Goal: Information Seeking & Learning: Learn about a topic

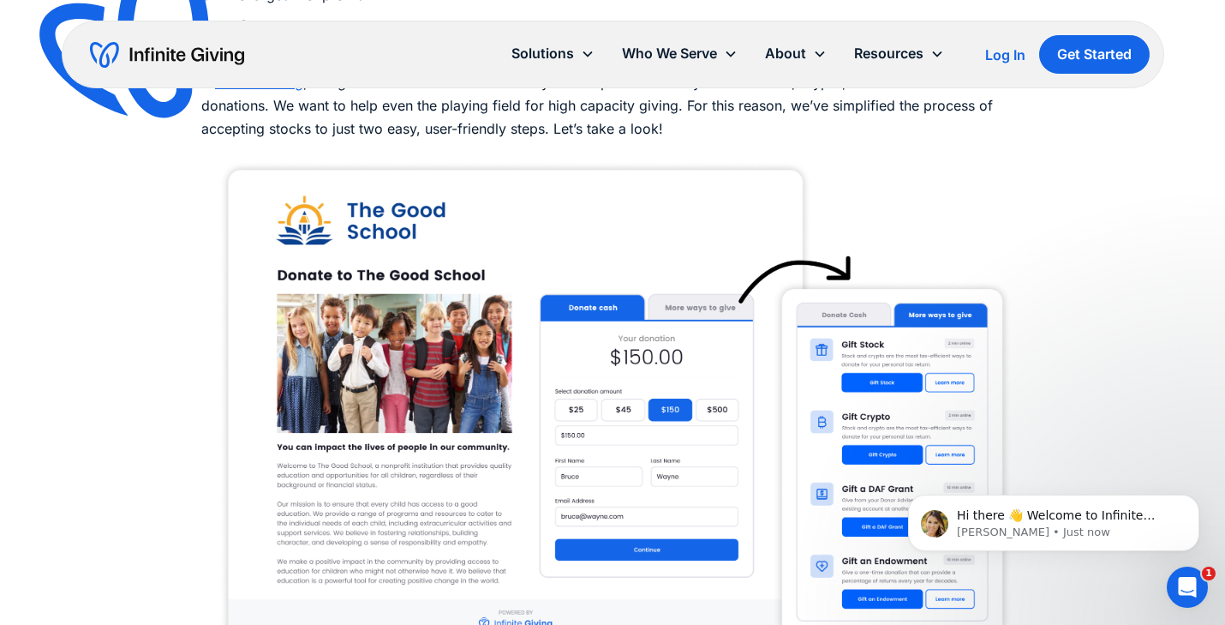
scroll to position [1612, 0]
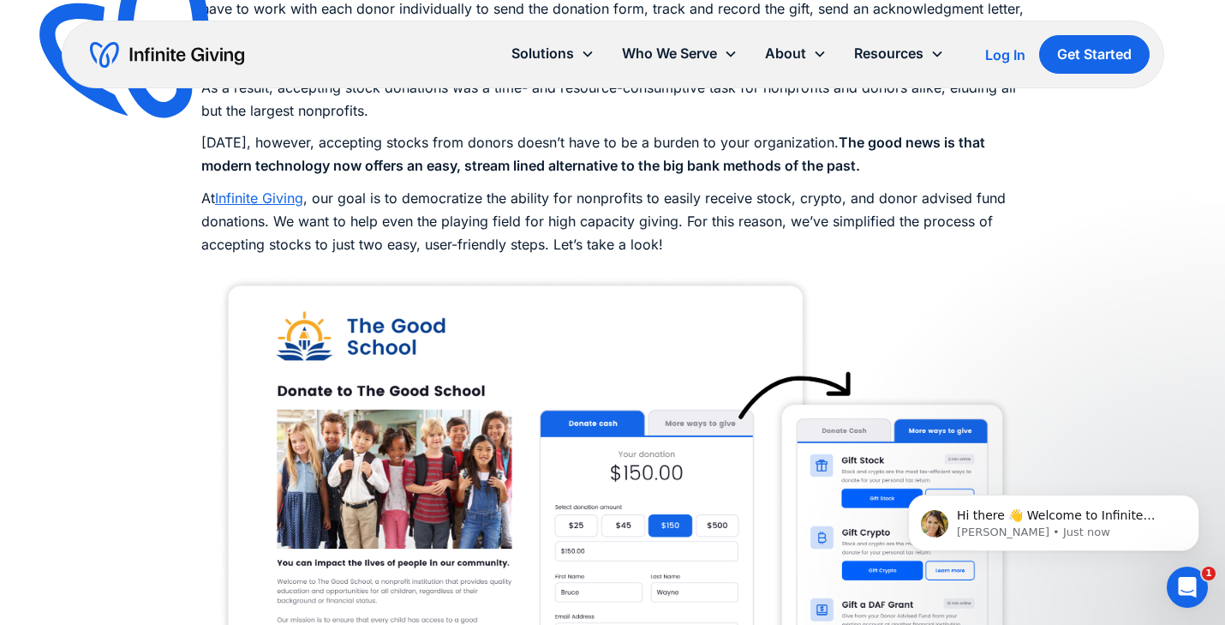
click at [245, 199] on link "Infinite Giving" at bounding box center [259, 197] width 88 height 17
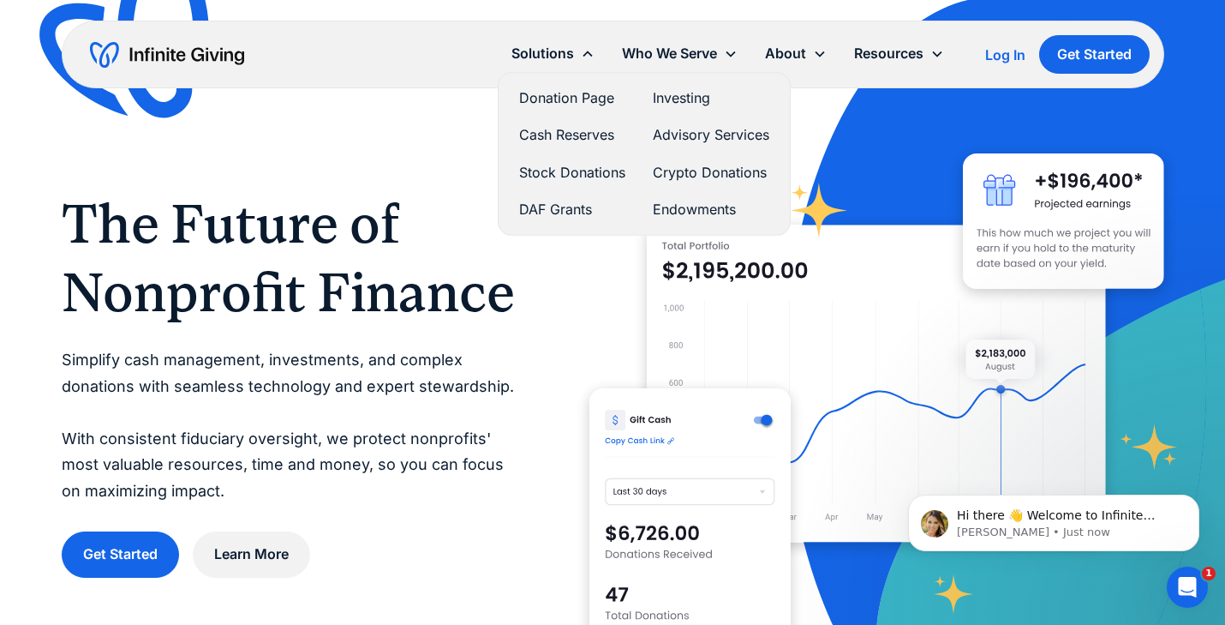
click at [686, 204] on link "Endowments" at bounding box center [711, 209] width 117 height 23
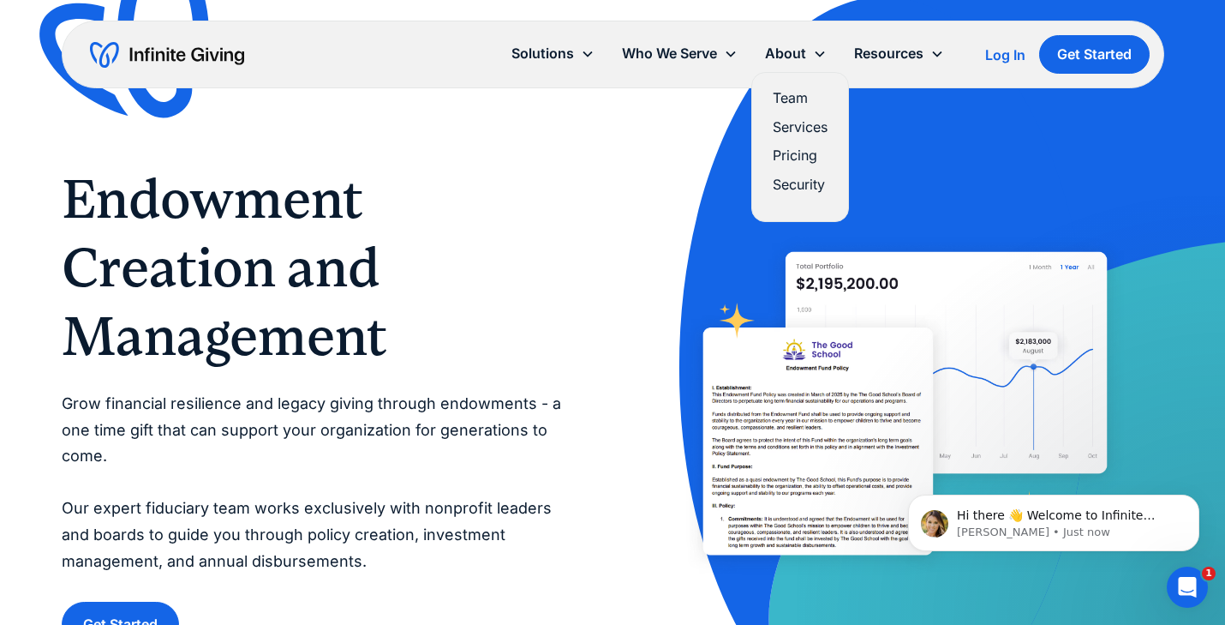
click at [792, 158] on link "Pricing" at bounding box center [800, 155] width 55 height 23
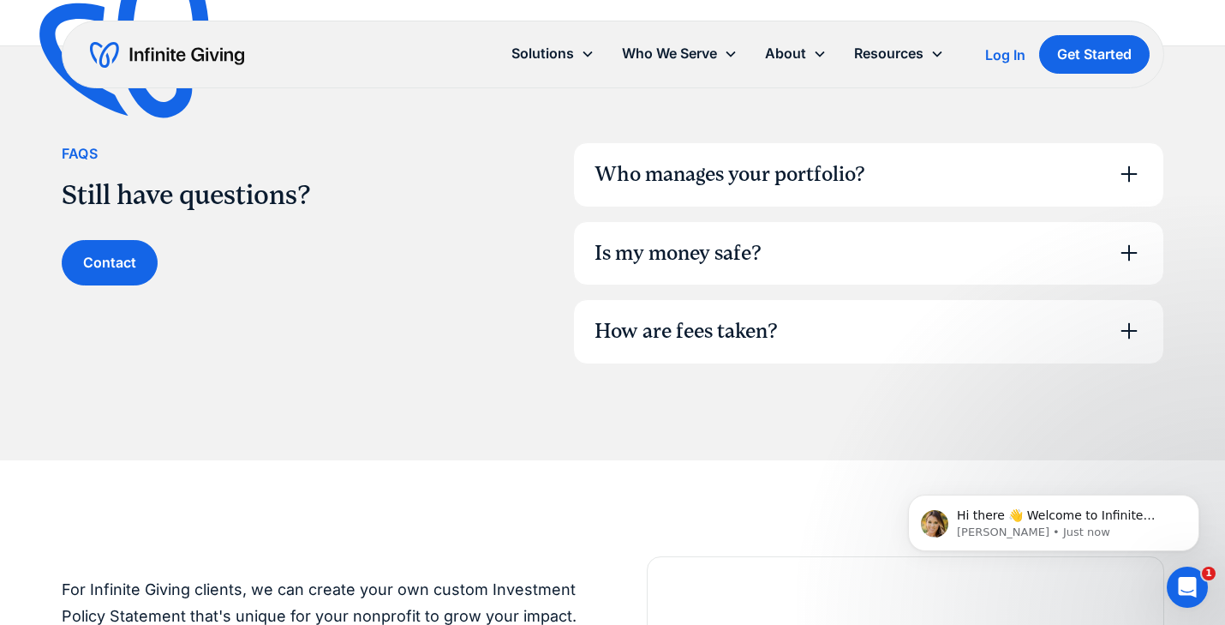
scroll to position [1288, 0]
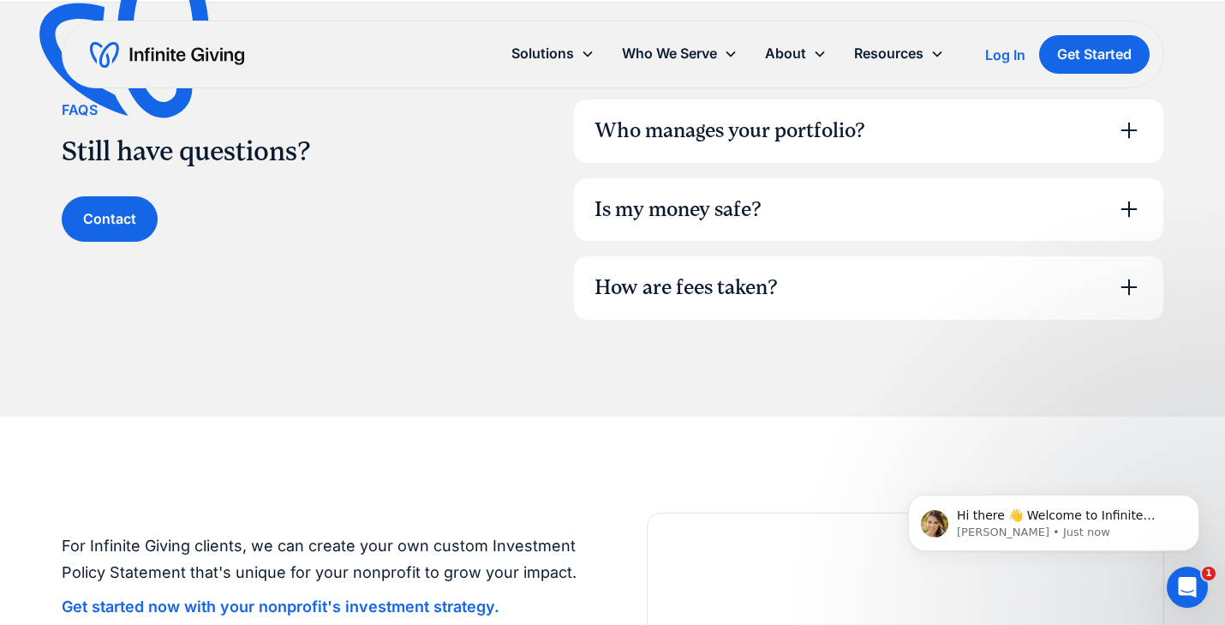
click at [691, 133] on div "Who manages your portfolio?" at bounding box center [730, 131] width 271 height 29
